Goal: Task Accomplishment & Management: Manage account settings

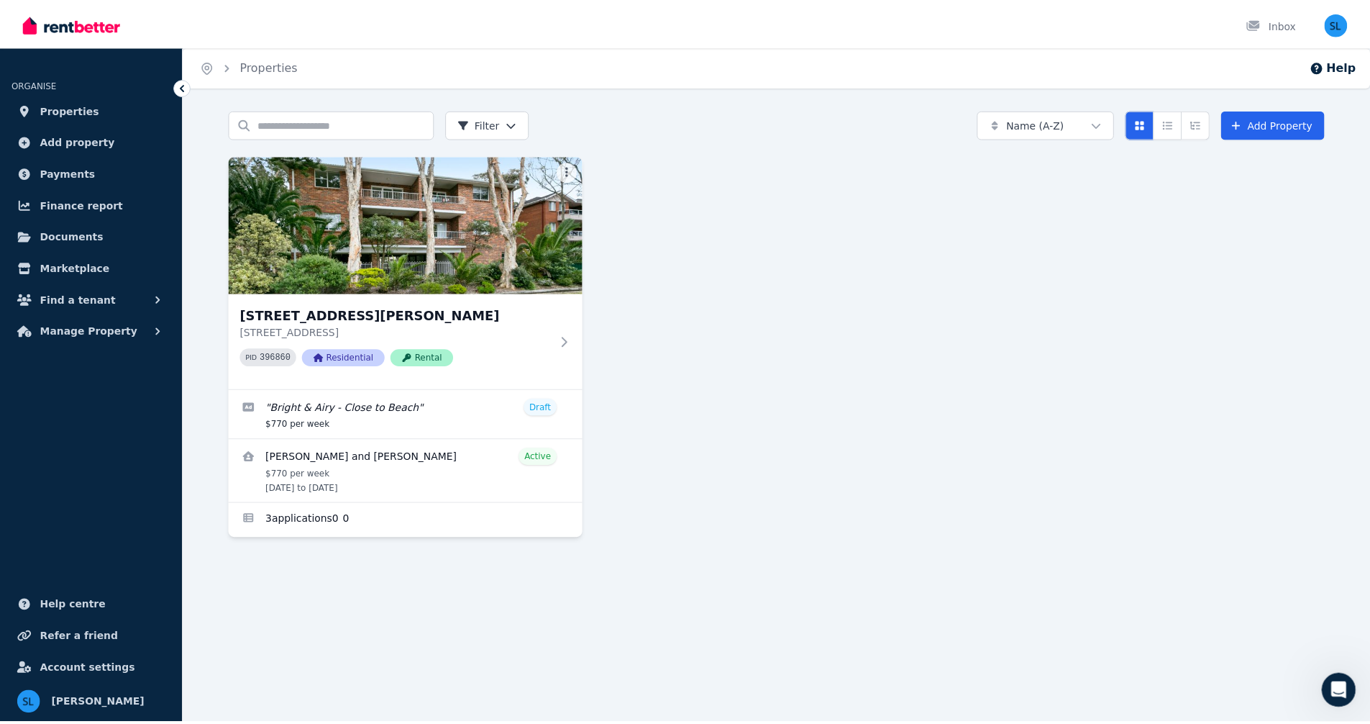
scroll to position [663, 0]
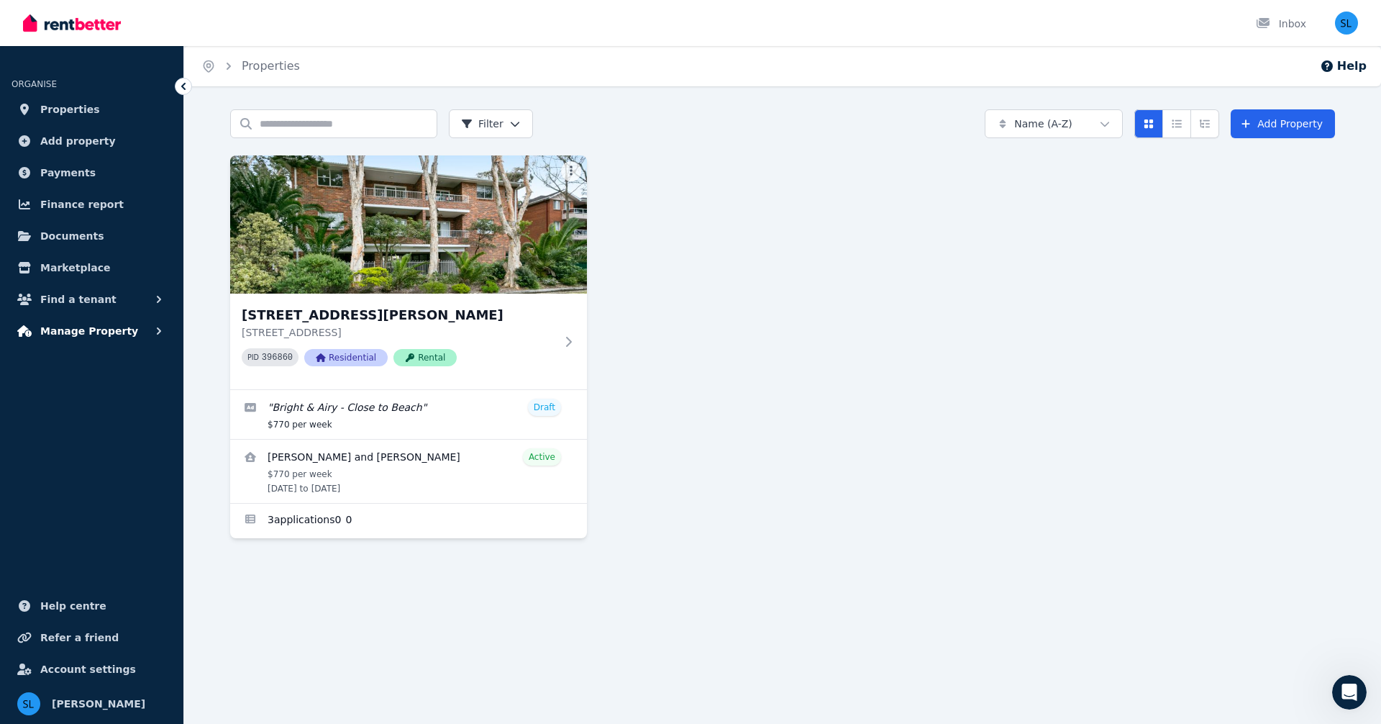
click at [91, 329] on span "Manage Property" at bounding box center [89, 330] width 98 height 17
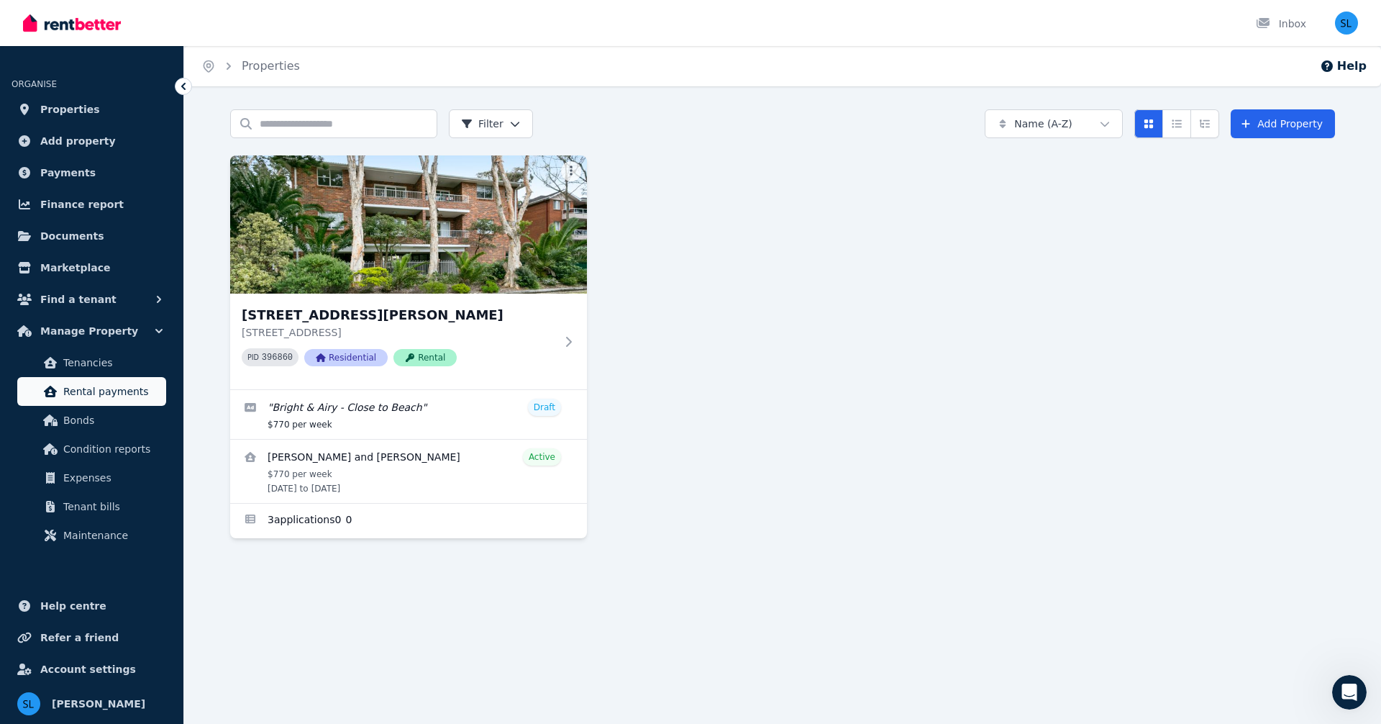
click at [105, 396] on span "Rental payments" at bounding box center [111, 391] width 97 height 17
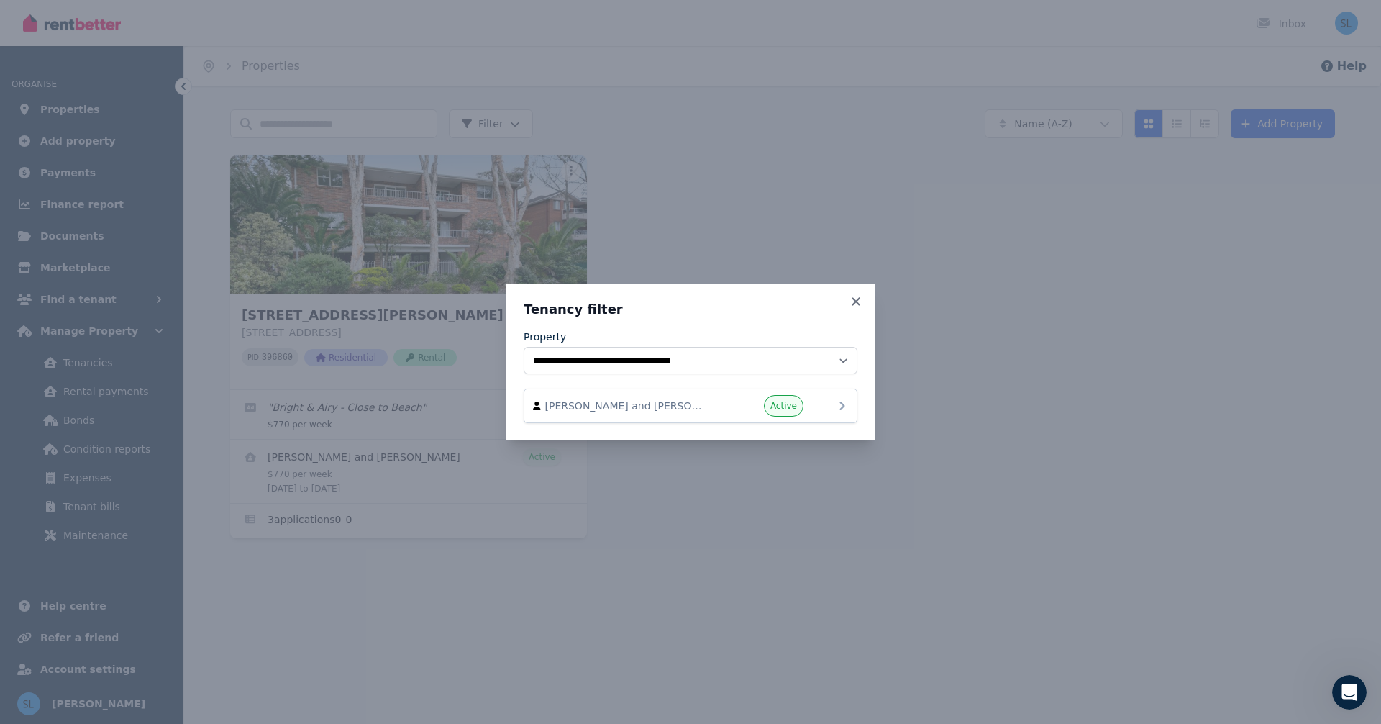
click at [716, 414] on div "[PERSON_NAME] and [PERSON_NAME] Active" at bounding box center [690, 406] width 315 height 22
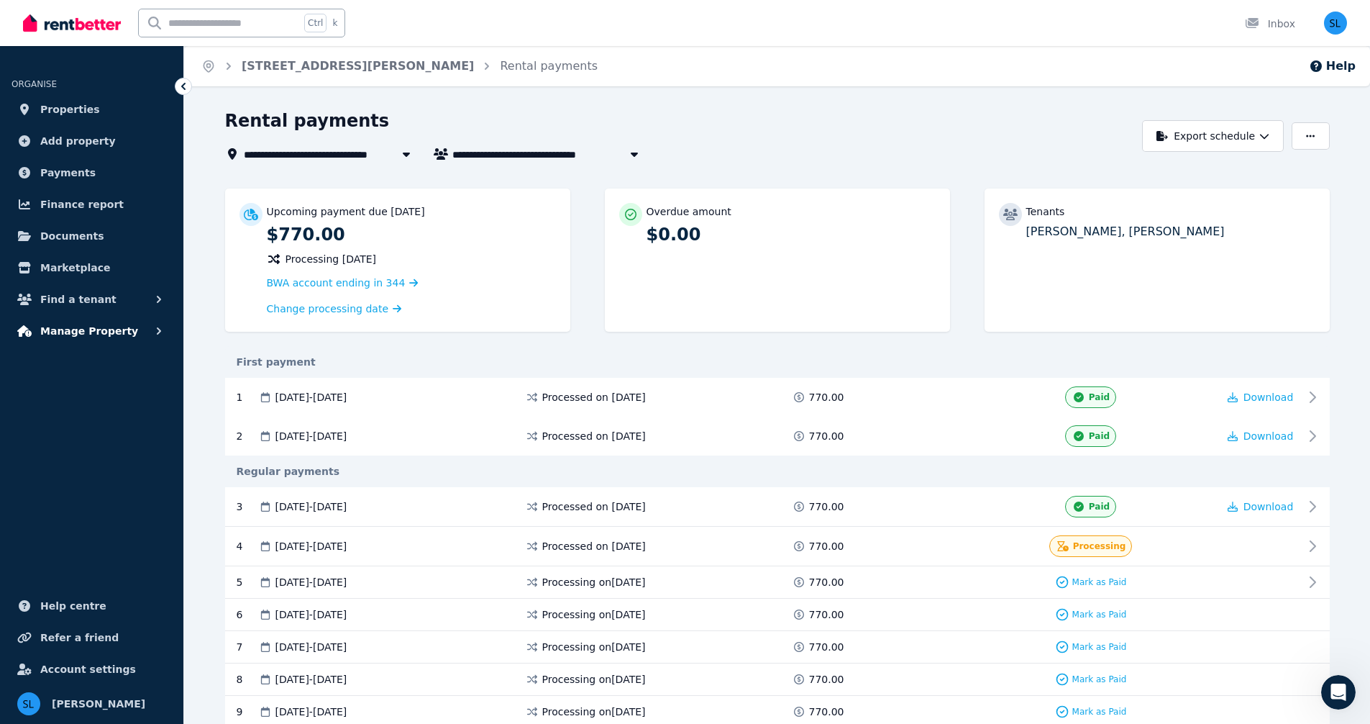
click at [85, 327] on span "Manage Property" at bounding box center [89, 330] width 98 height 17
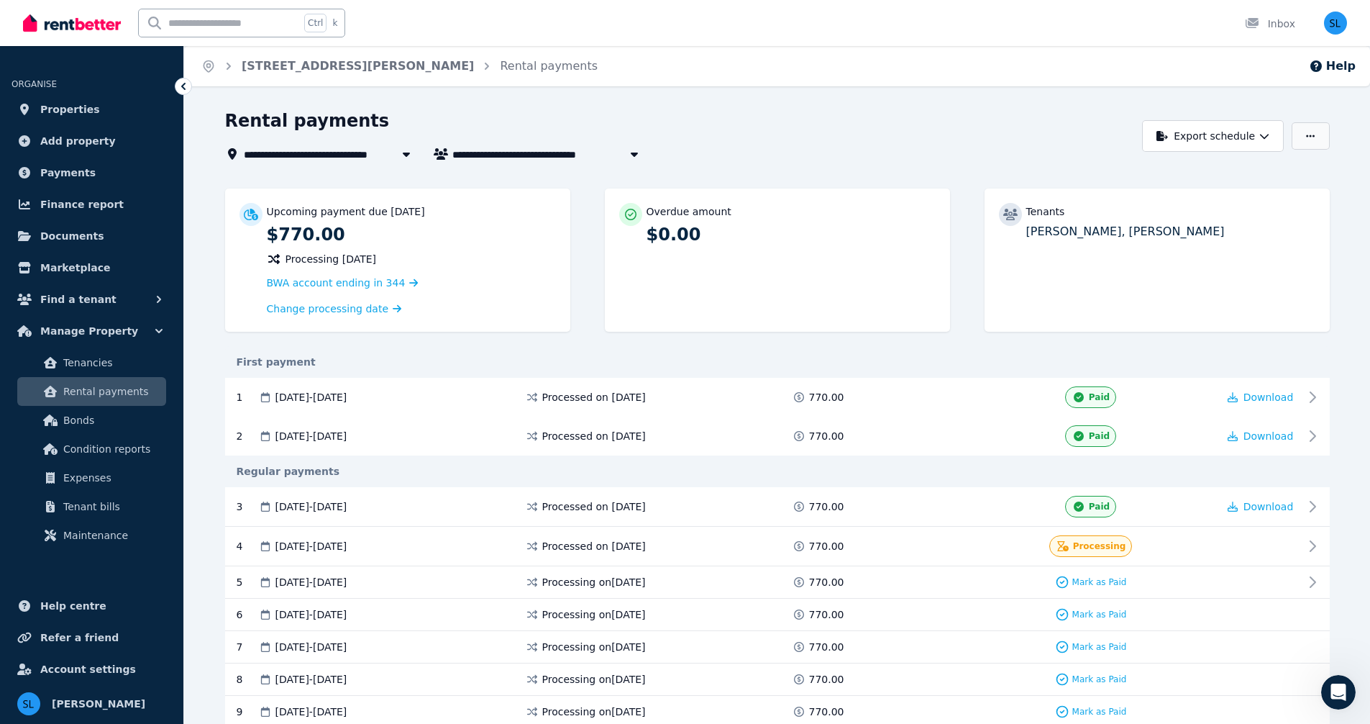
click at [1299, 145] on button "button" at bounding box center [1310, 135] width 37 height 27
click at [1263, 135] on icon "button" at bounding box center [1265, 136] width 10 height 10
click at [1309, 134] on icon "button" at bounding box center [1310, 136] width 9 height 10
click at [804, 122] on div "Rental payments" at bounding box center [680, 122] width 910 height 27
click at [304, 309] on span "Change processing date" at bounding box center [328, 308] width 122 height 14
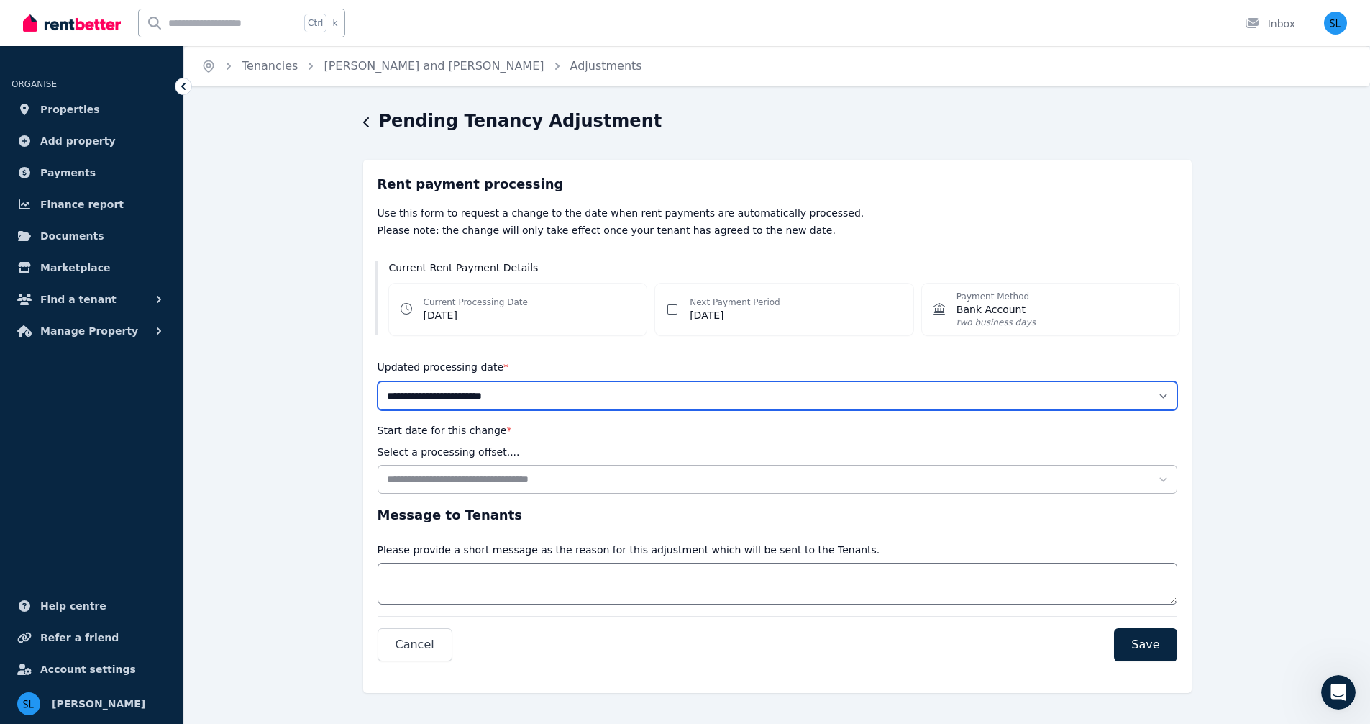
click at [1164, 394] on select "**********" at bounding box center [778, 395] width 800 height 29
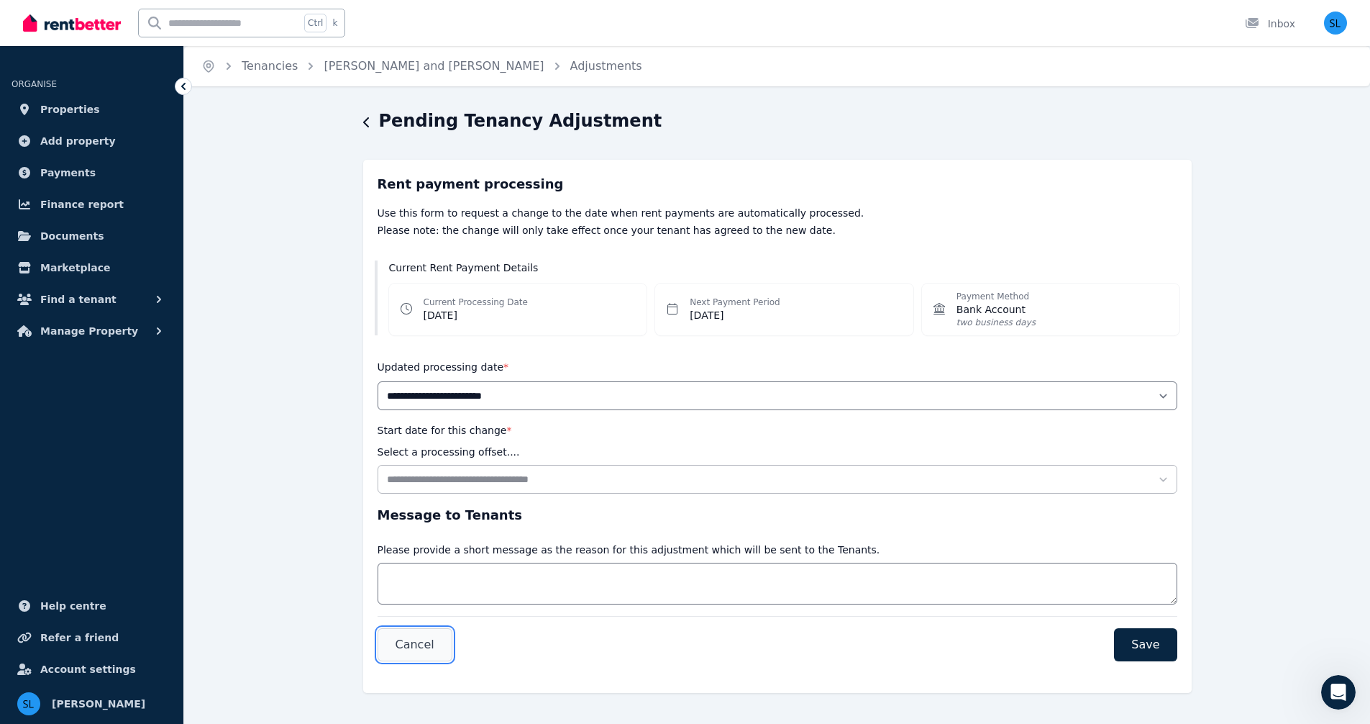
click at [432, 643] on button "Cancel" at bounding box center [415, 644] width 75 height 33
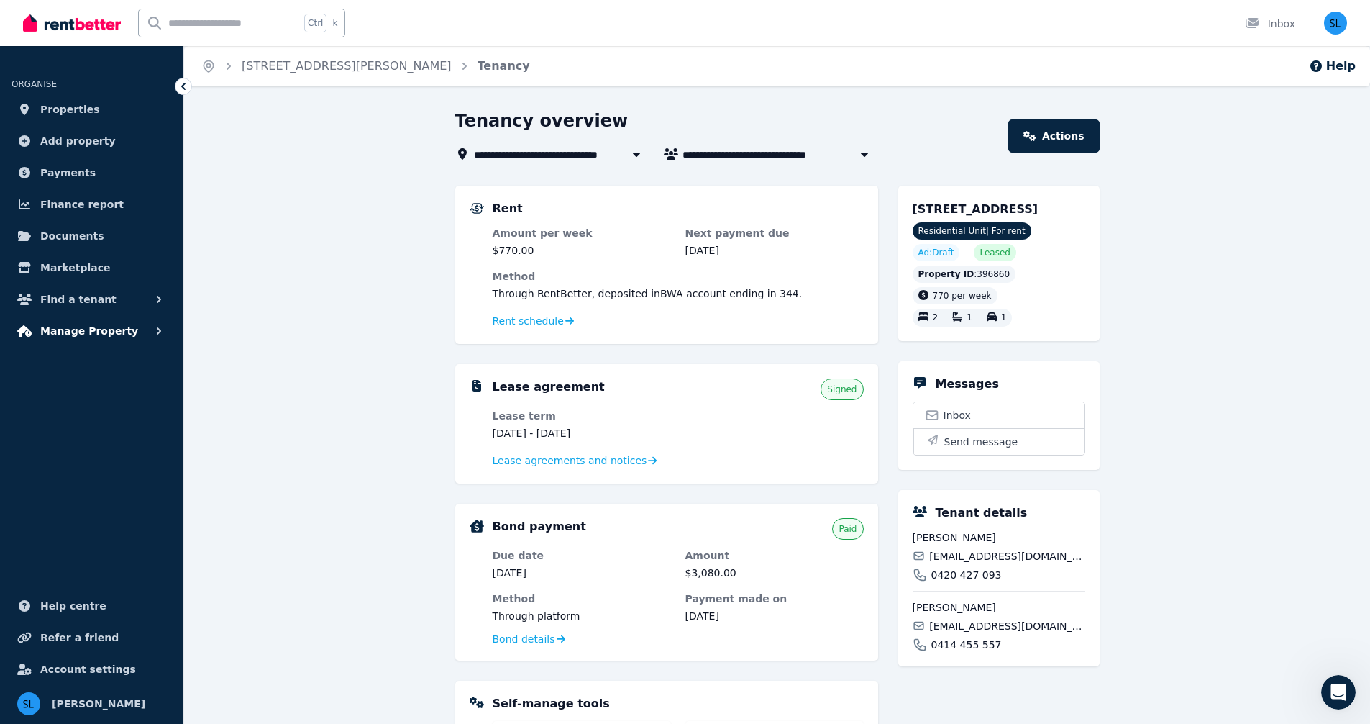
click at [84, 329] on span "Manage Property" at bounding box center [89, 330] width 98 height 17
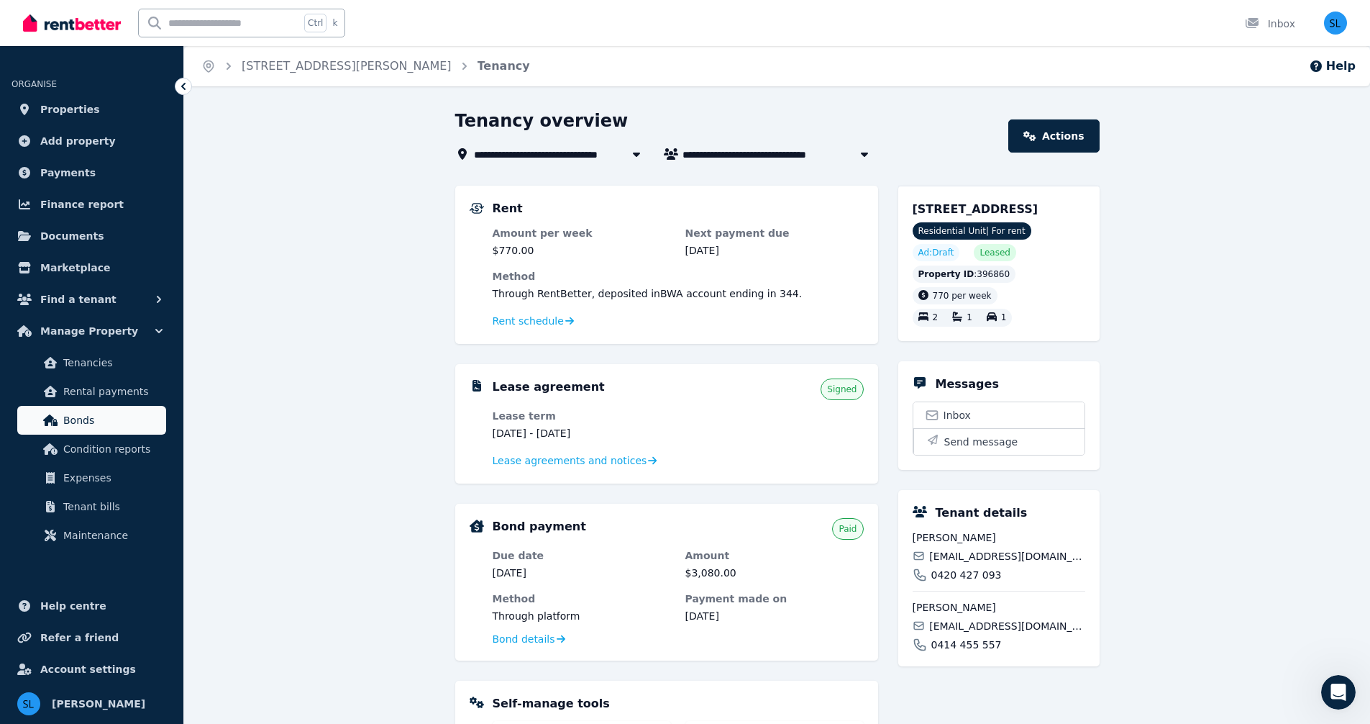
click at [81, 420] on span "Bonds" at bounding box center [111, 420] width 97 height 17
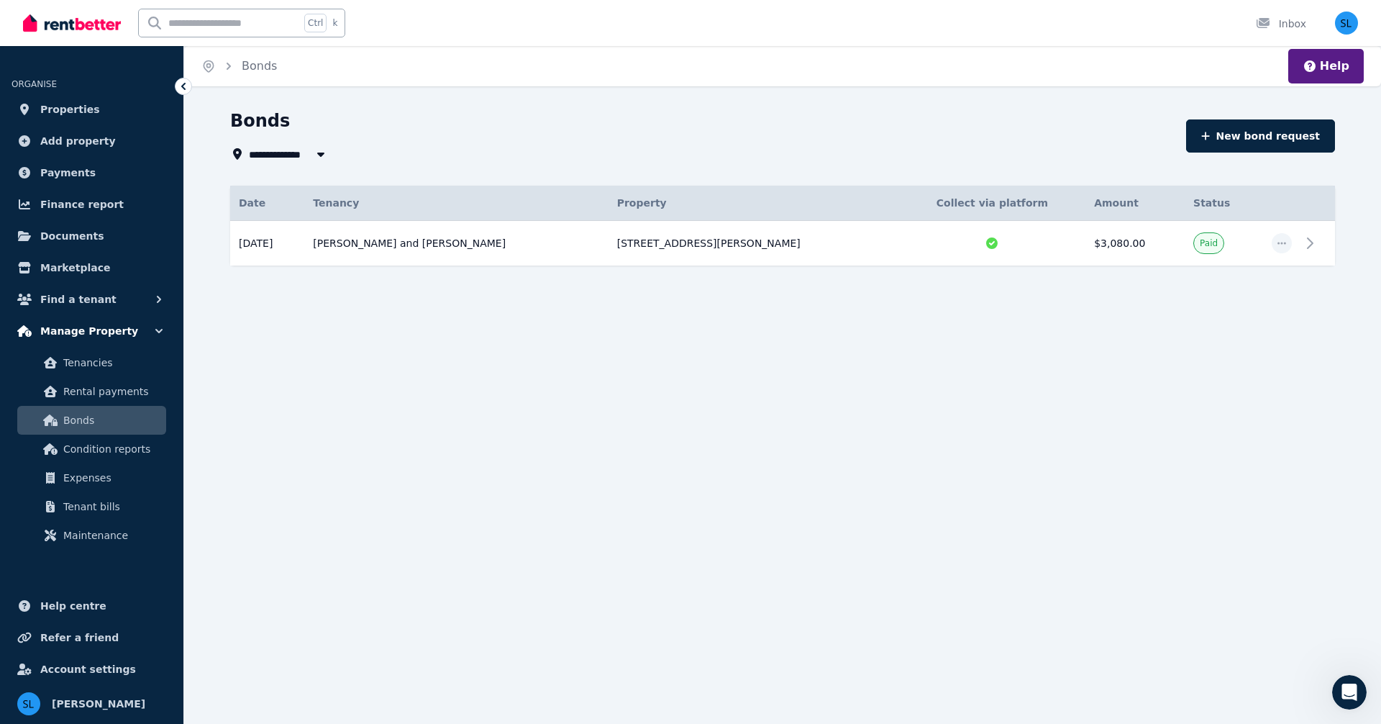
click at [91, 329] on span "Manage Property" at bounding box center [89, 330] width 98 height 17
